Goal: Check status: Check status

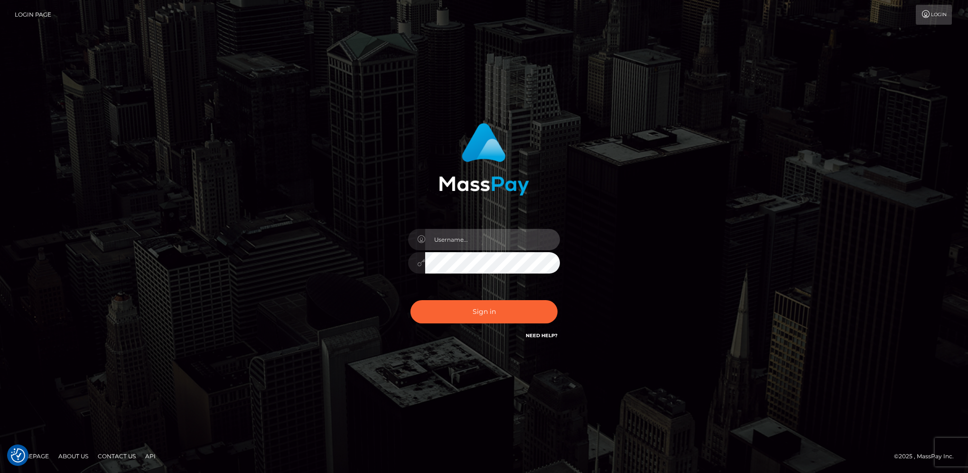
type input "hengland"
click at [514, 319] on button "Sign in" at bounding box center [483, 311] width 147 height 23
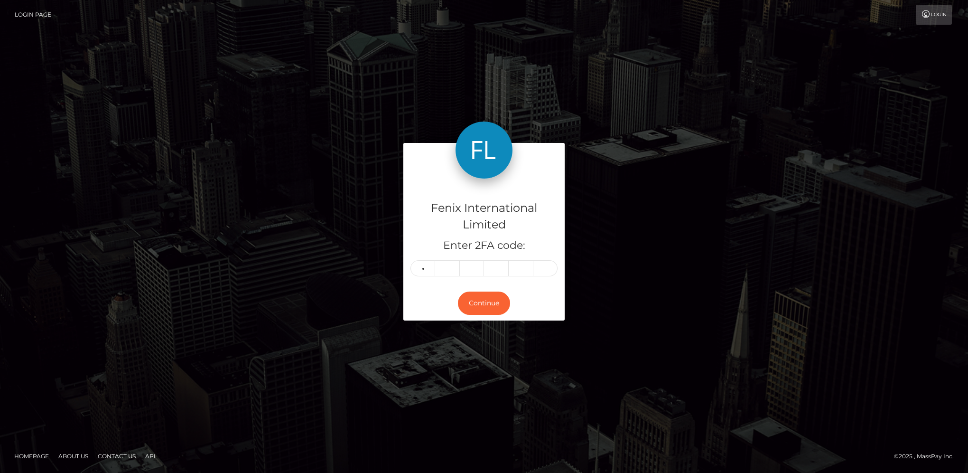
type input "2"
type input "8"
type input "2"
type input "0"
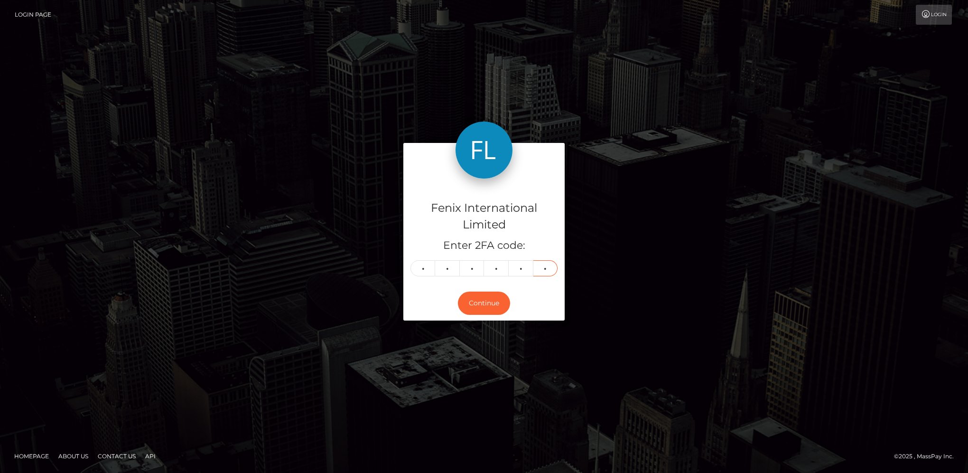
type input "9"
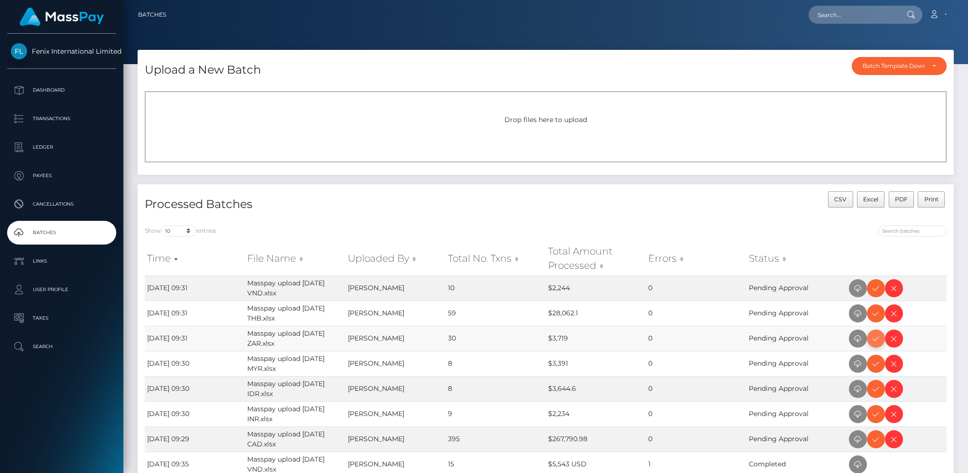
click at [875, 338] on icon at bounding box center [875, 339] width 11 height 12
drag, startPoint x: 875, startPoint y: 289, endPoint x: 910, endPoint y: 268, distance: 41.0
click at [875, 289] on icon at bounding box center [875, 288] width 11 height 12
click at [874, 313] on icon at bounding box center [875, 314] width 11 height 12
drag, startPoint x: 877, startPoint y: 361, endPoint x: 947, endPoint y: 343, distance: 72.1
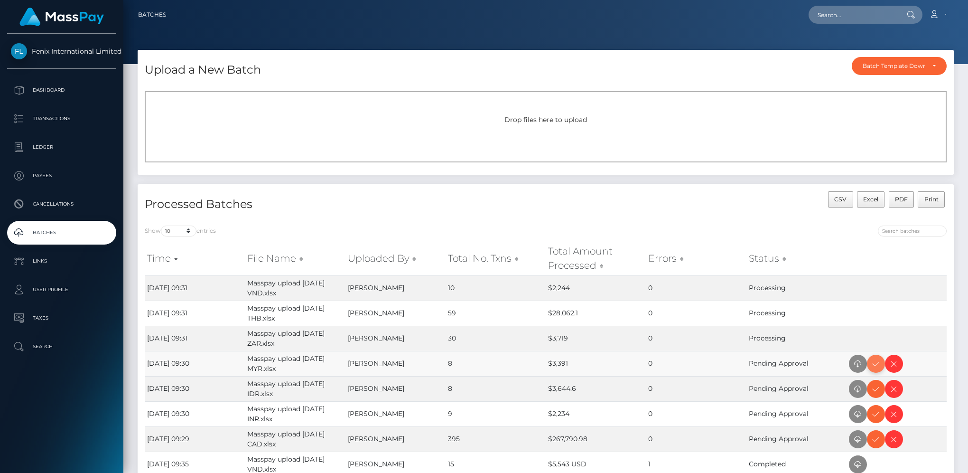
click at [877, 361] on icon at bounding box center [875, 364] width 11 height 12
drag, startPoint x: 879, startPoint y: 412, endPoint x: 906, endPoint y: 397, distance: 31.7
click at [879, 412] on icon at bounding box center [875, 414] width 11 height 12
click at [877, 388] on icon at bounding box center [875, 389] width 11 height 12
click at [872, 439] on icon at bounding box center [875, 439] width 11 height 12
